Goal: Information Seeking & Learning: Learn about a topic

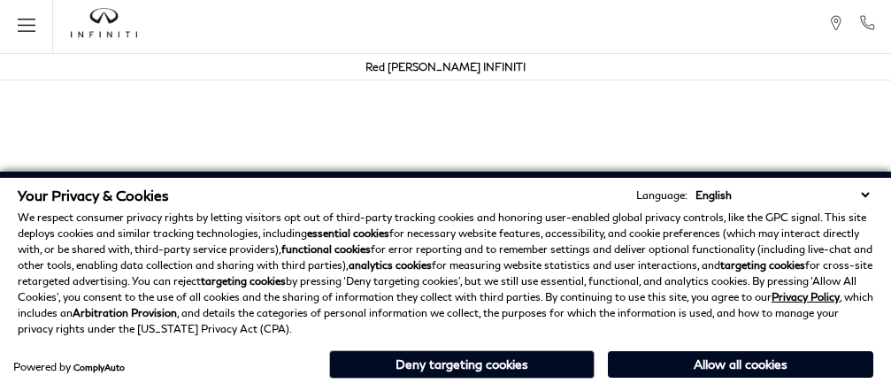
click at [479, 232] on p "We respect consumer privacy rights by letting visitors opt out of third-party t…" at bounding box center [446, 273] width 856 height 127
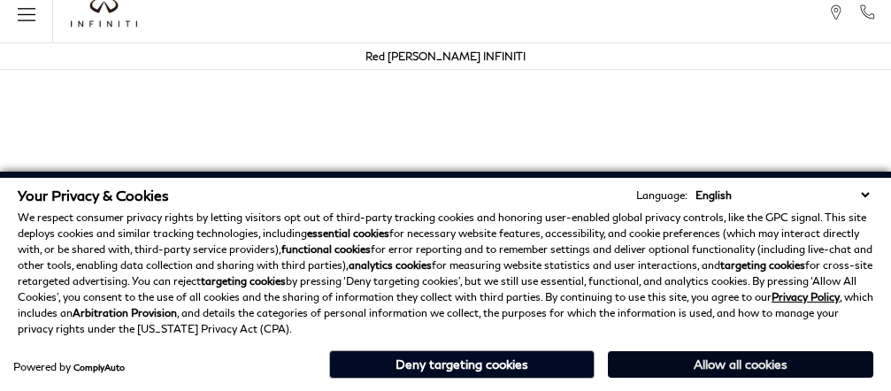
click at [717, 358] on button "Allow all cookies" at bounding box center [741, 364] width 266 height 27
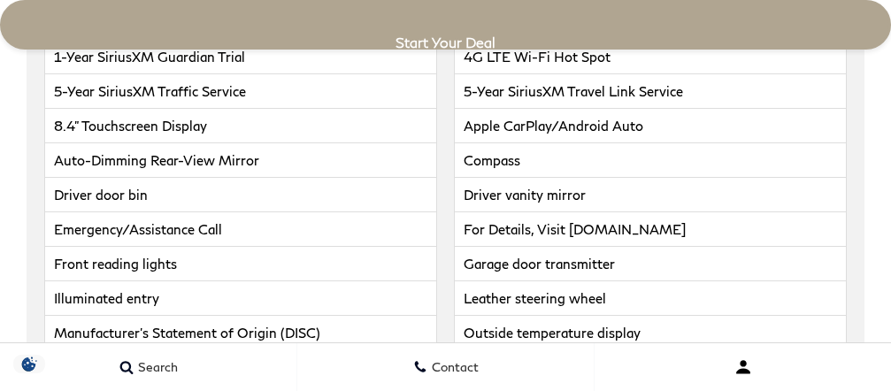
scroll to position [4998, 0]
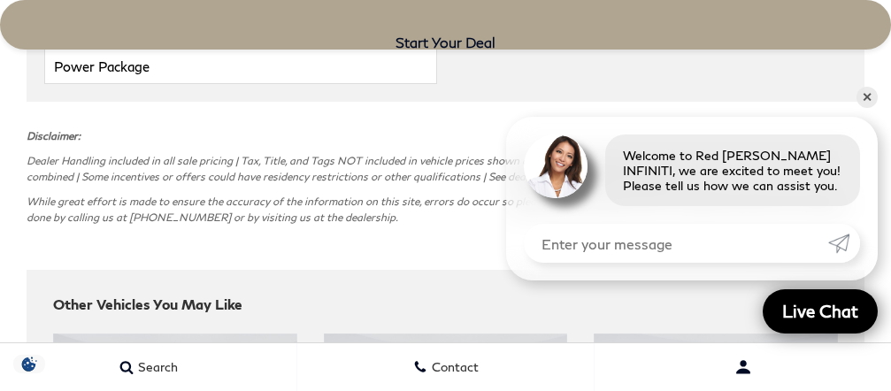
scroll to position [5783, 0]
